Goal: Find specific page/section: Find specific page/section

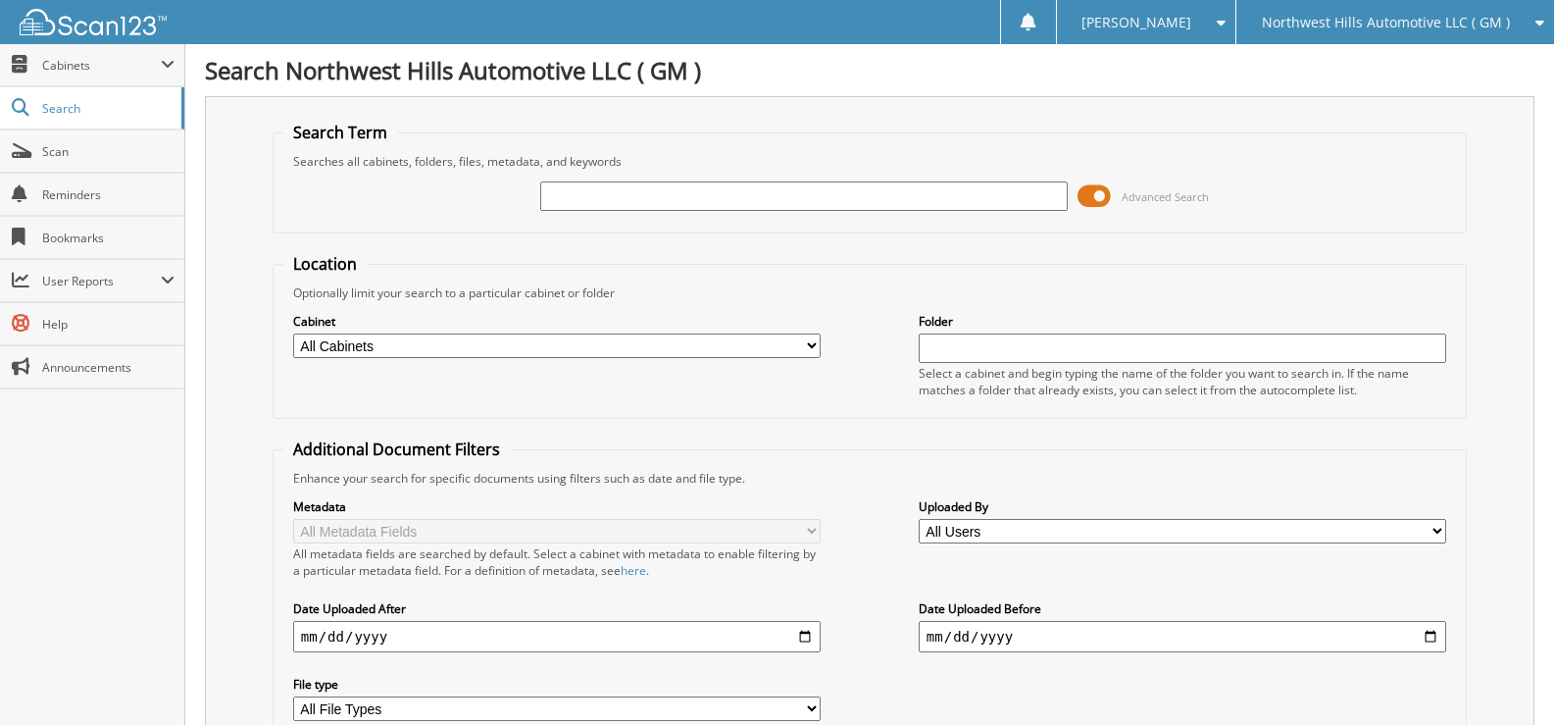
click at [1388, 30] on div "Northwest Hills Automotive LLC ( GM )" at bounding box center [1395, 22] width 298 height 44
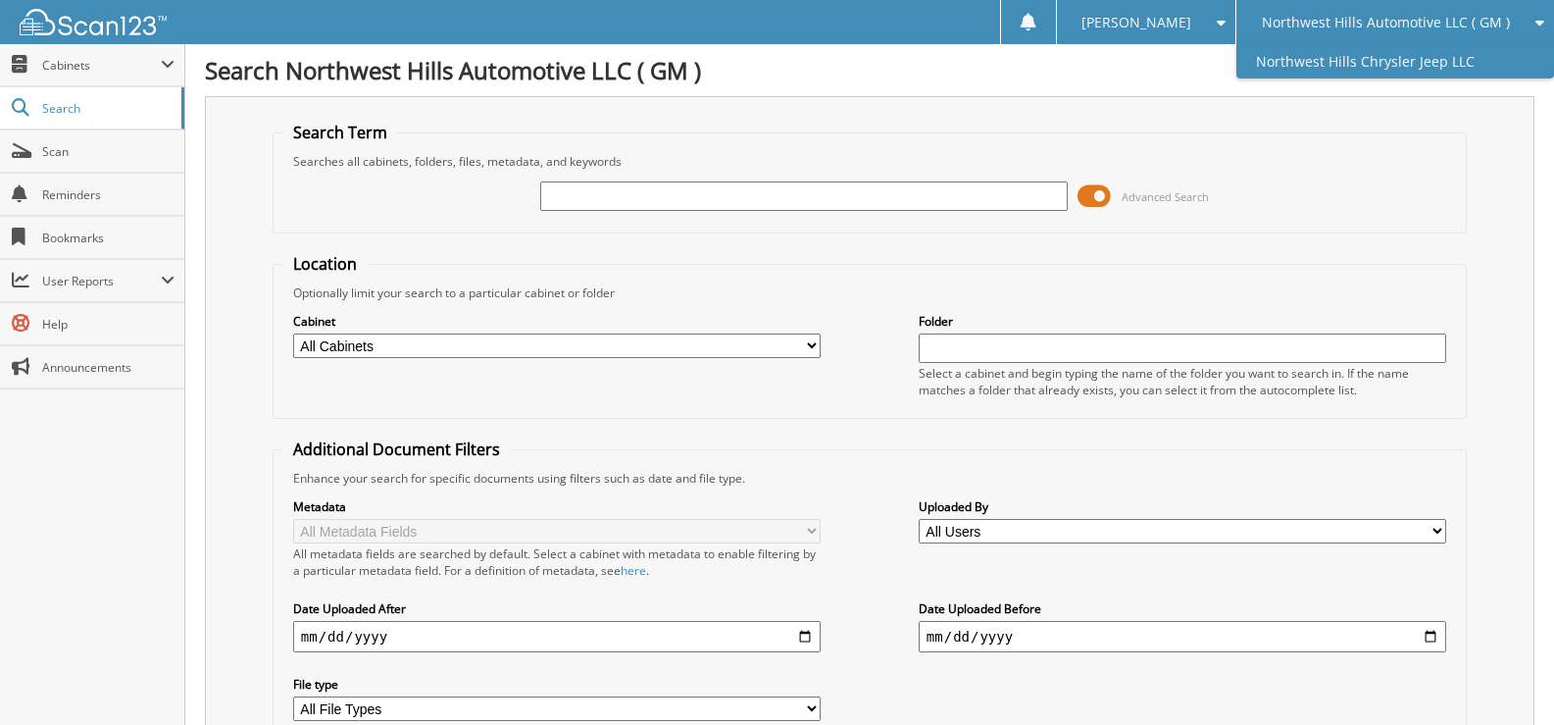
click at [1366, 63] on link "Northwest Hills Chrysler Jeep LLC" at bounding box center [1396, 61] width 318 height 34
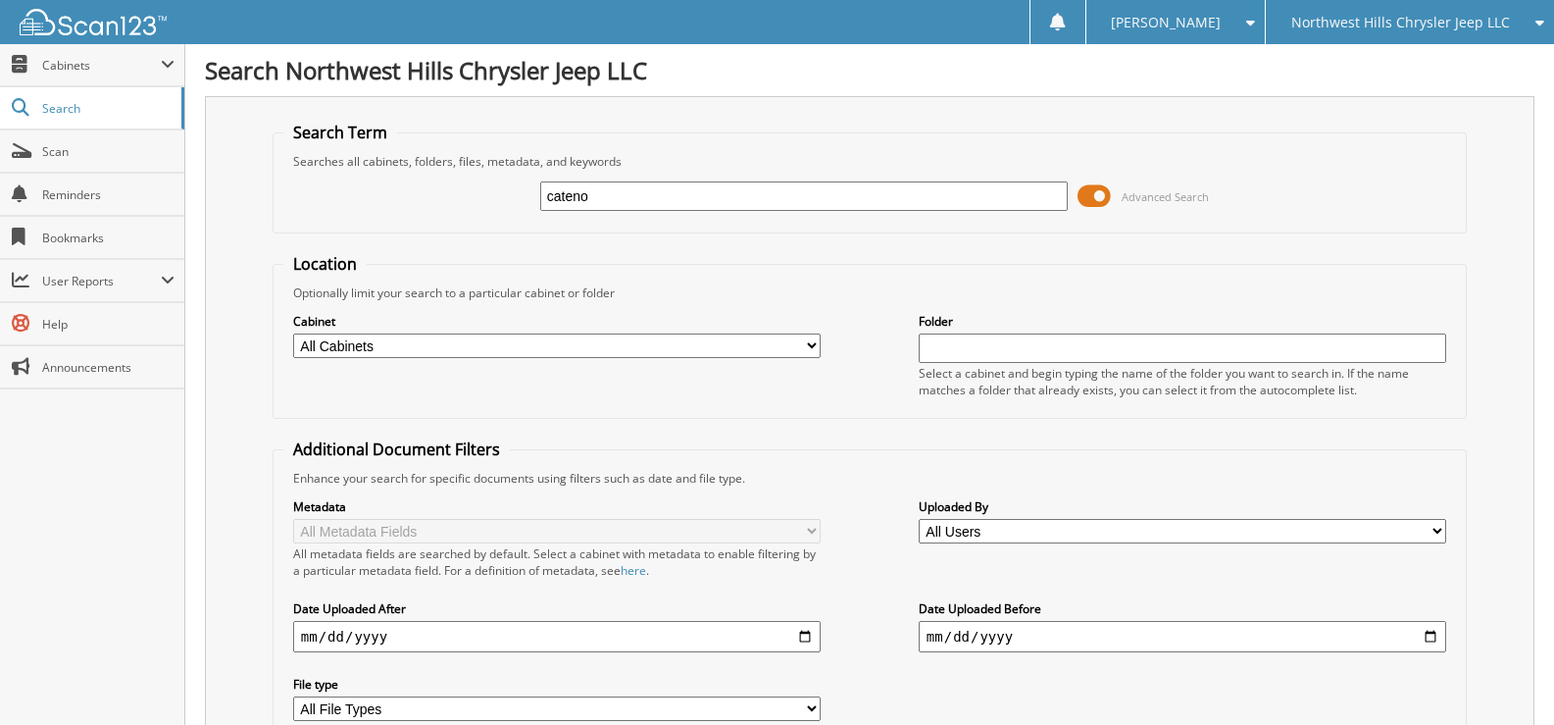
type input "cateno"
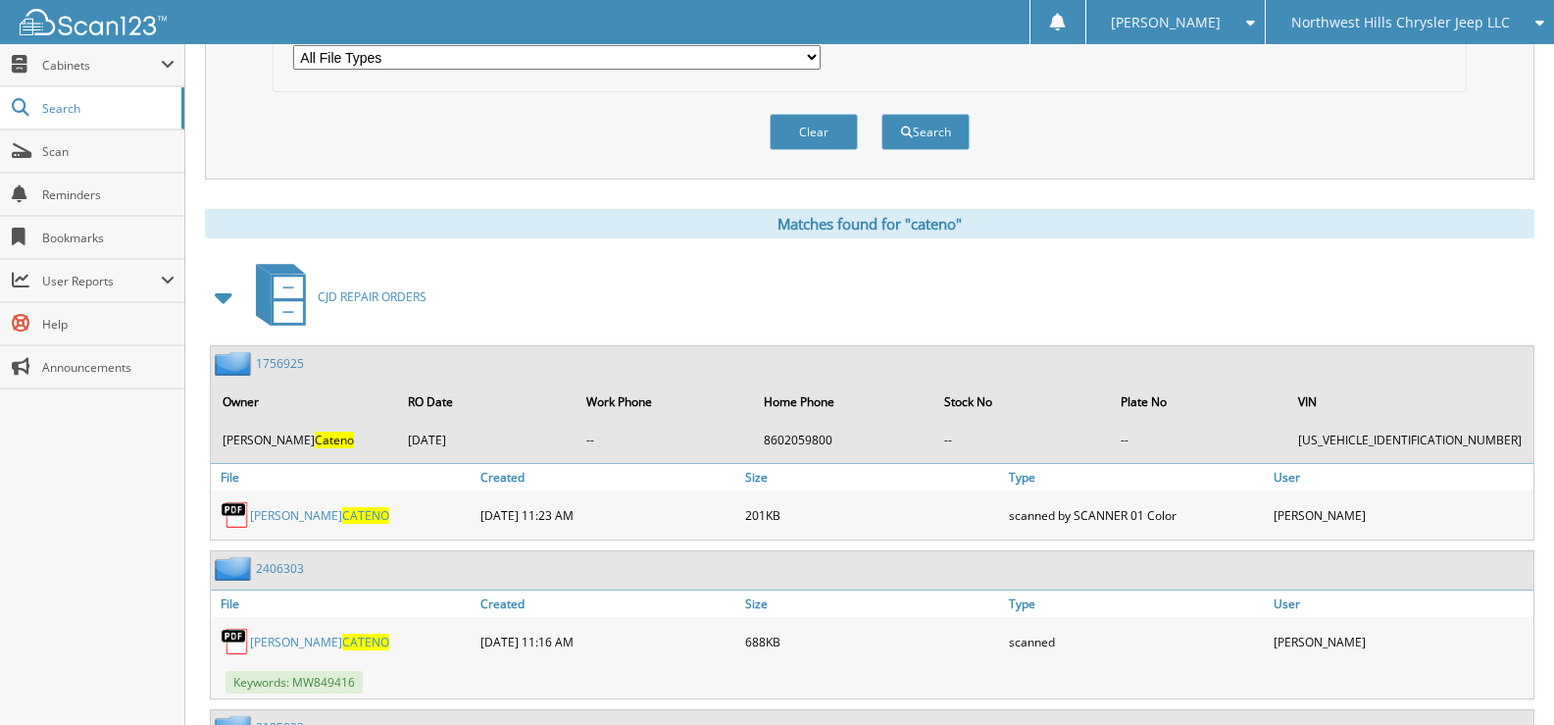
scroll to position [686, 0]
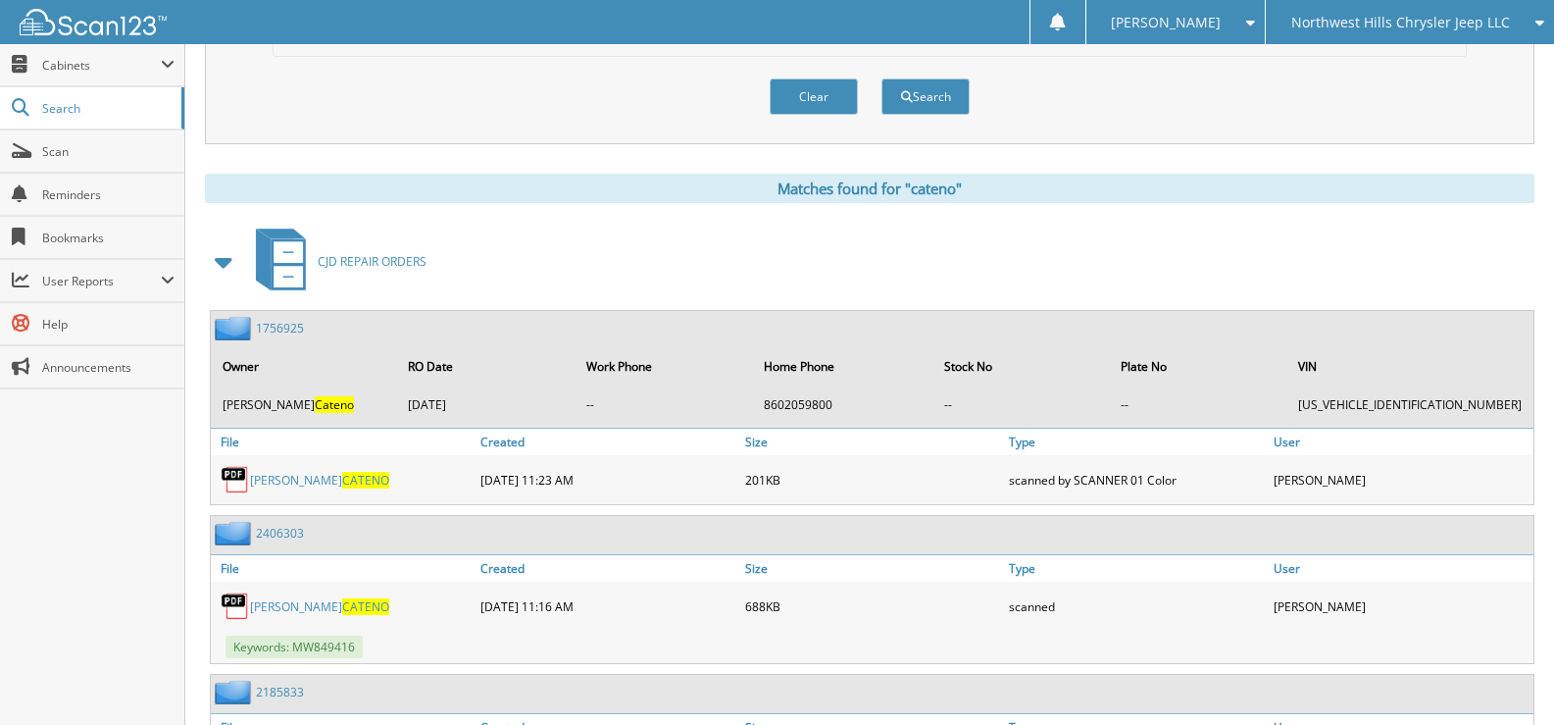
click at [221, 263] on span at bounding box center [224, 261] width 27 height 35
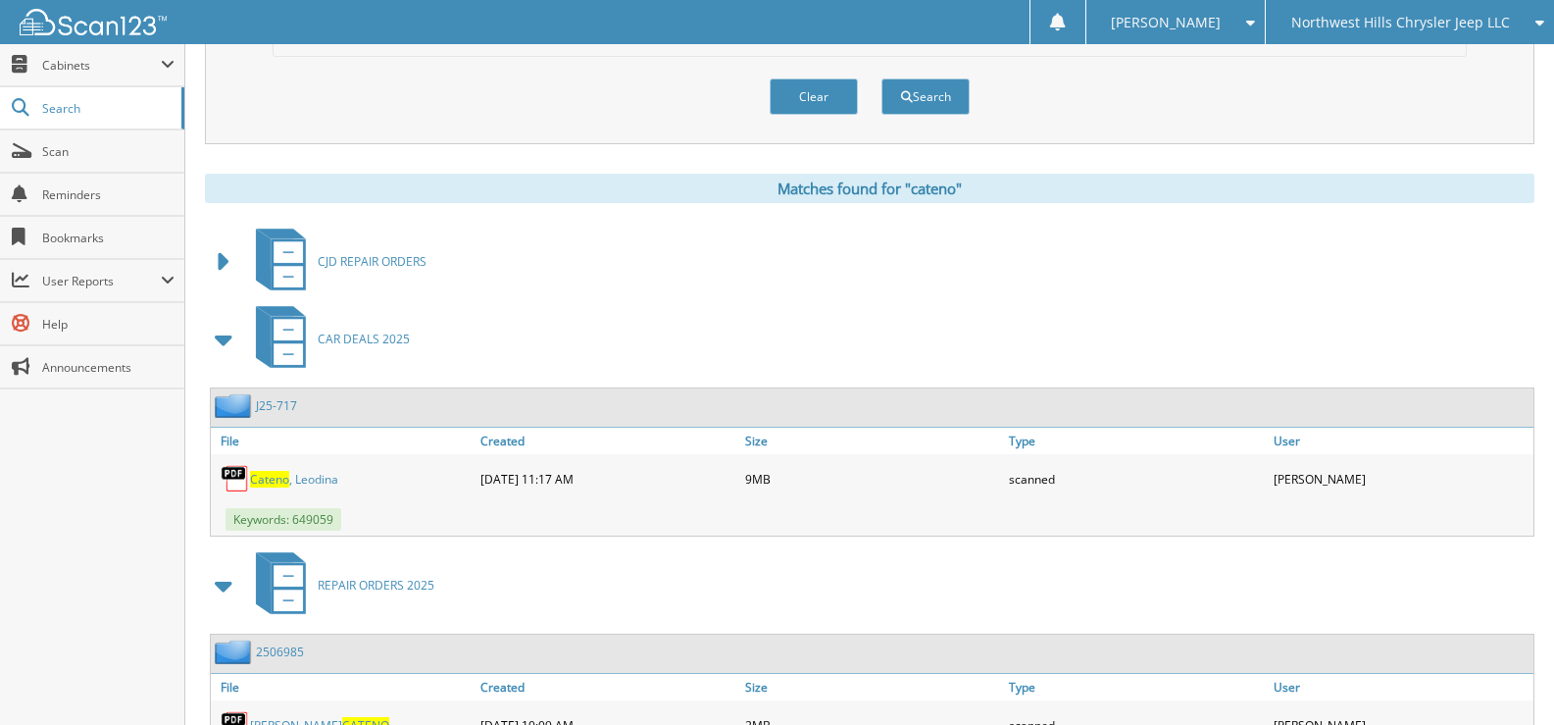
click at [329, 478] on link "[PERSON_NAME]" at bounding box center [294, 479] width 88 height 17
